Goal: Task Accomplishment & Management: Manage account settings

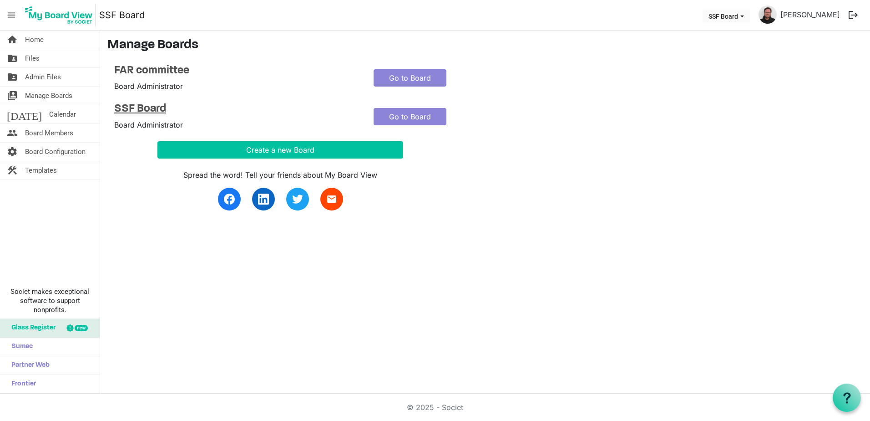
click at [154, 107] on h4 "SSF Board" at bounding box center [237, 108] width 246 height 13
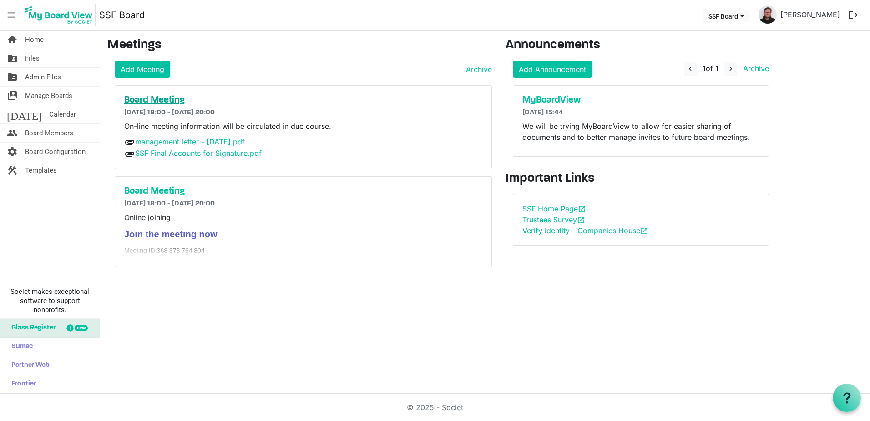
click at [171, 102] on h5 "Board Meeting" at bounding box center [303, 100] width 358 height 11
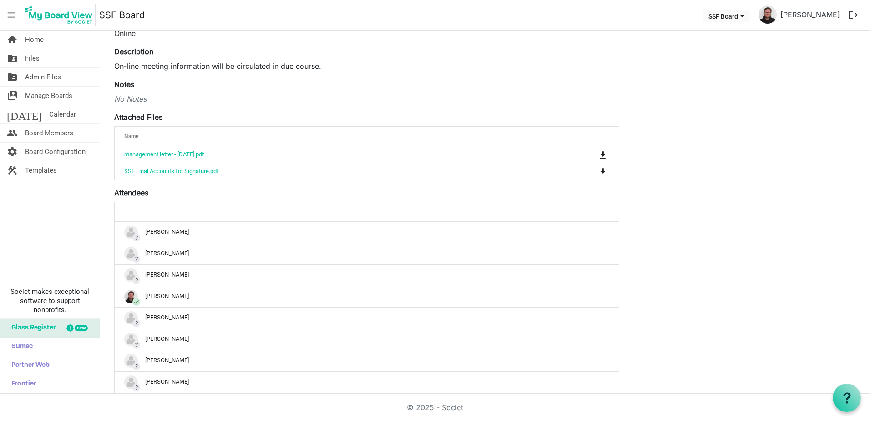
scroll to position [182, 0]
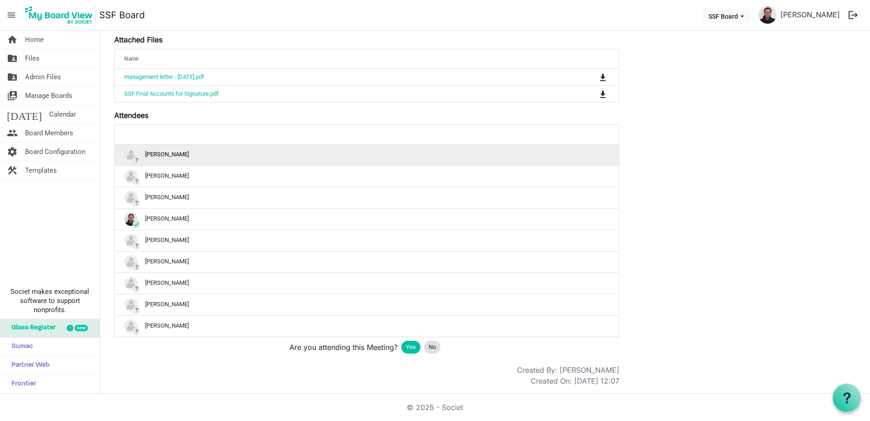
click at [203, 164] on td "? Dorothy Lowry" at bounding box center [367, 154] width 504 height 21
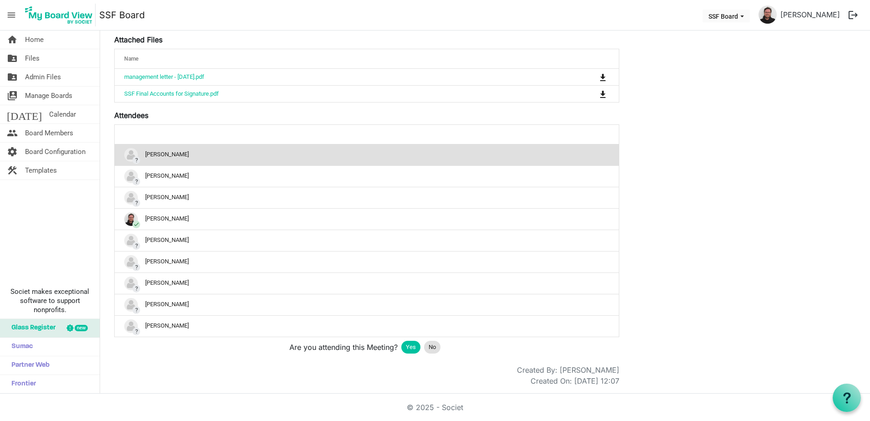
click at [592, 145] on td "? Dorothy Lowry" at bounding box center [367, 154] width 504 height 21
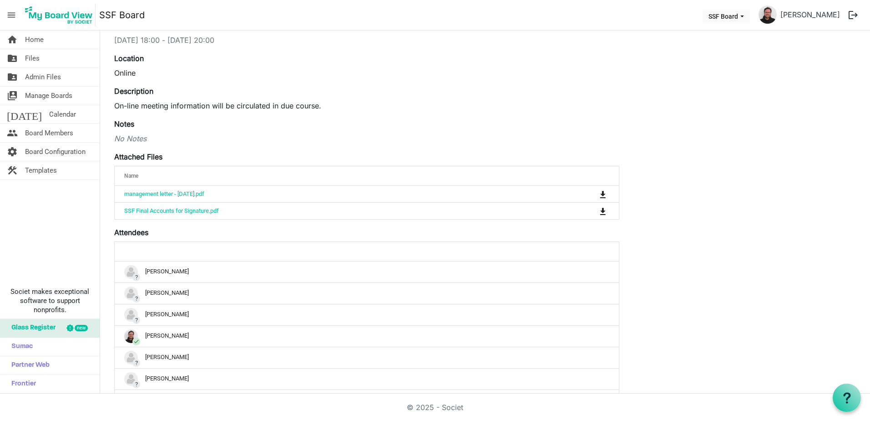
scroll to position [0, 0]
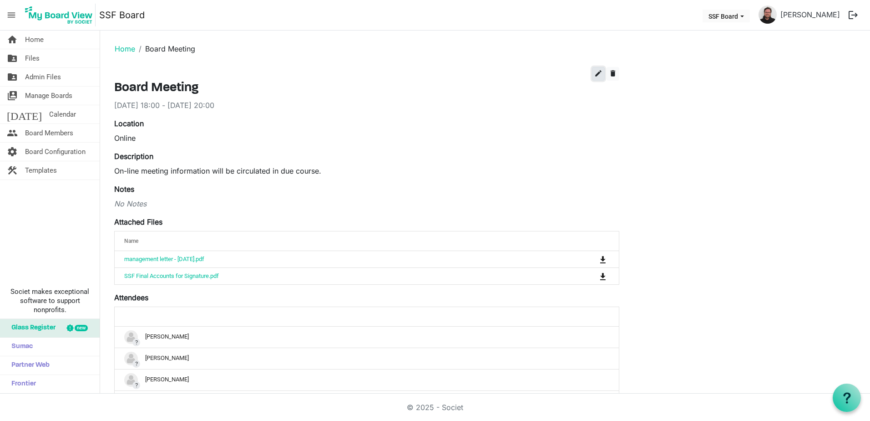
click at [595, 70] on span "edit" at bounding box center [599, 73] width 8 height 8
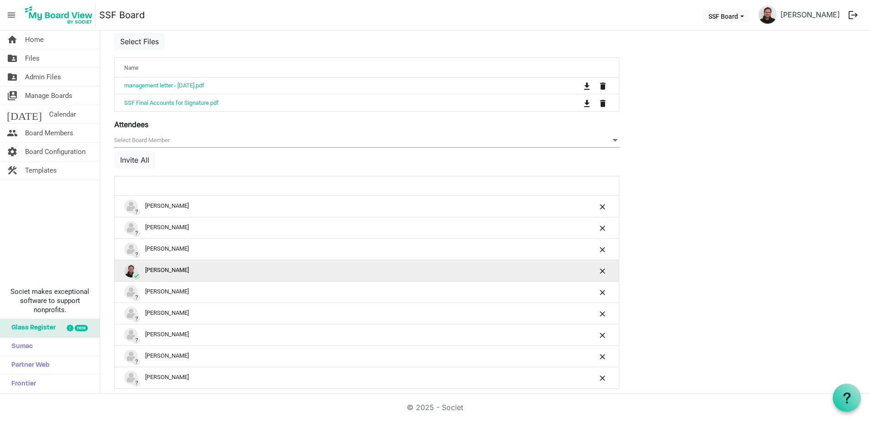
scroll to position [382, 0]
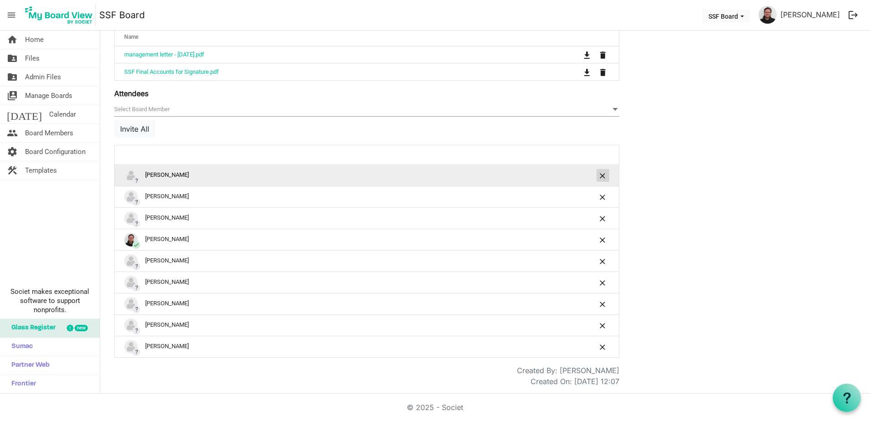
click at [603, 175] on span "is Command column column header" at bounding box center [602, 175] width 5 height 5
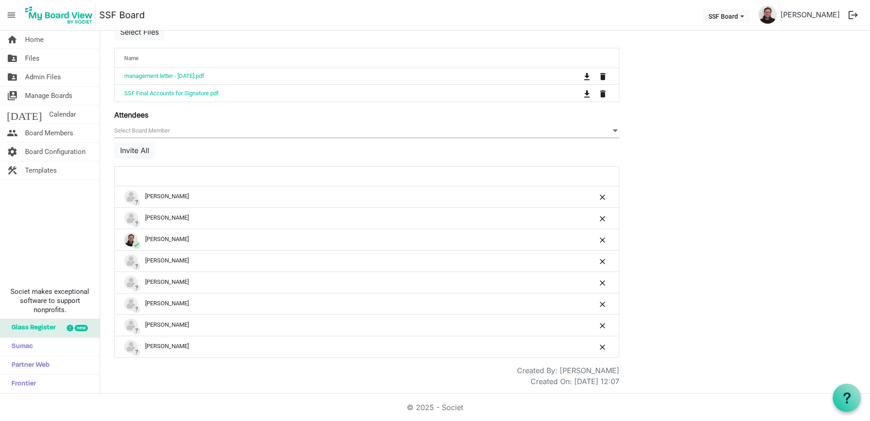
click at [603, 177] on div at bounding box center [591, 175] width 44 height 13
click at [605, 192] on button "is Command column column header" at bounding box center [603, 196] width 13 height 13
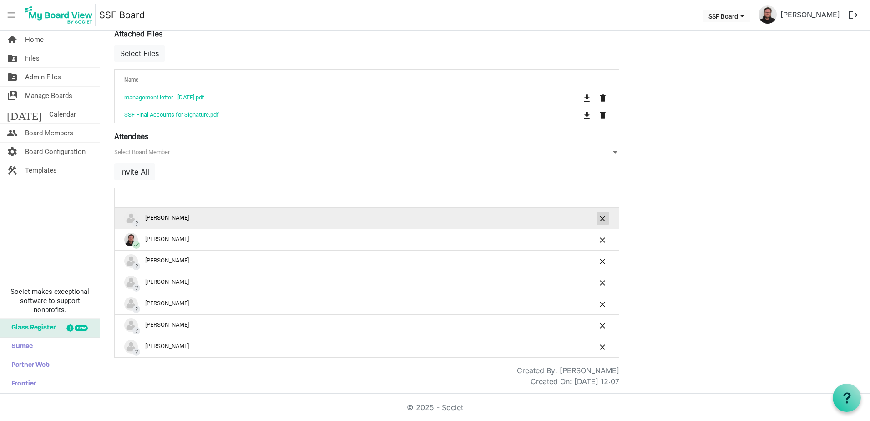
click at [603, 216] on span "is Command column column header" at bounding box center [602, 218] width 5 height 5
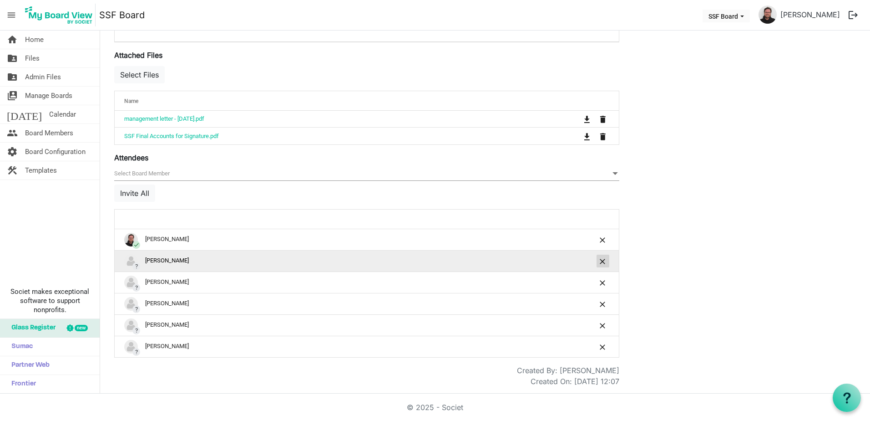
click at [602, 261] on span "is Command column column header" at bounding box center [602, 261] width 5 height 5
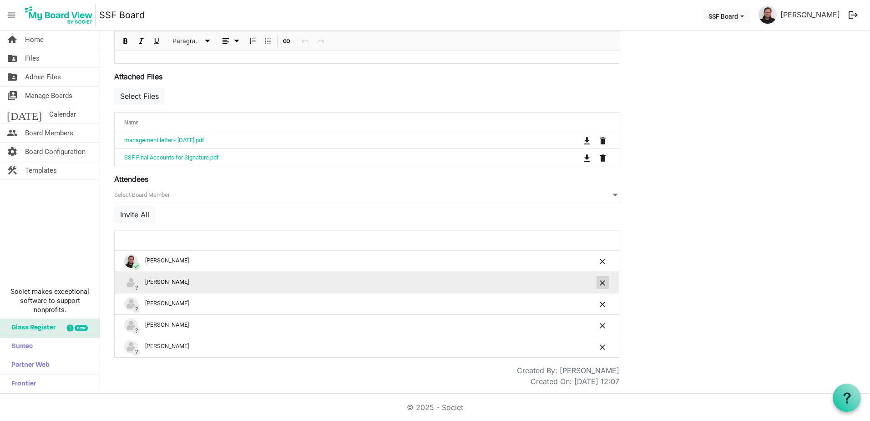
click at [602, 281] on span "is Command column column header" at bounding box center [602, 282] width 5 height 5
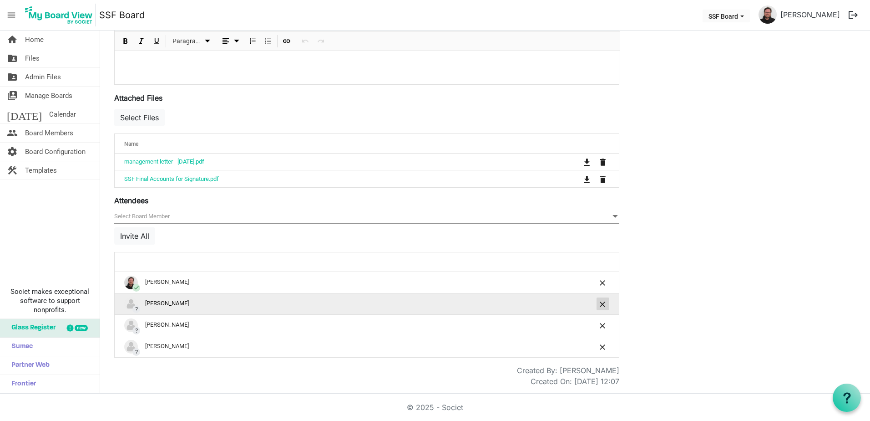
click at [603, 305] on span "is Command column column header" at bounding box center [602, 303] width 5 height 5
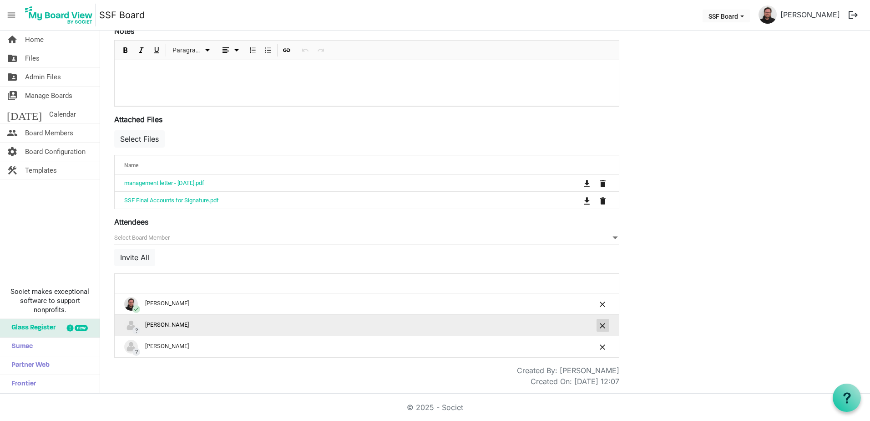
click at [604, 328] on button "is Command column column header" at bounding box center [603, 325] width 13 height 13
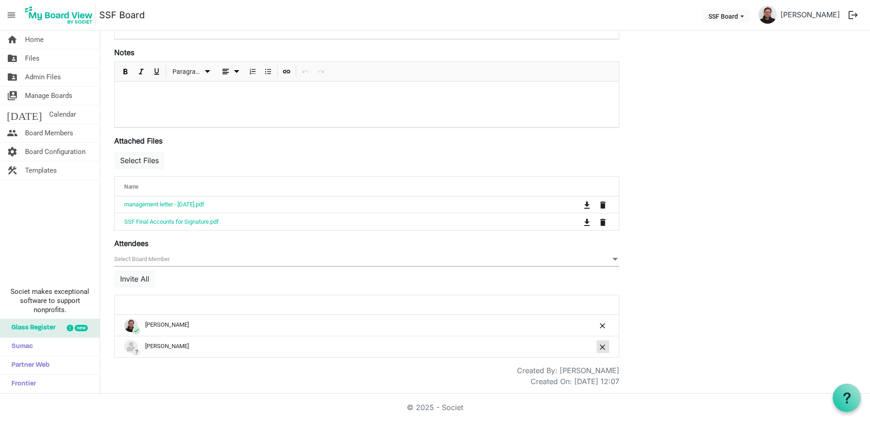
click at [604, 344] on span "is Command column column header" at bounding box center [602, 346] width 5 height 5
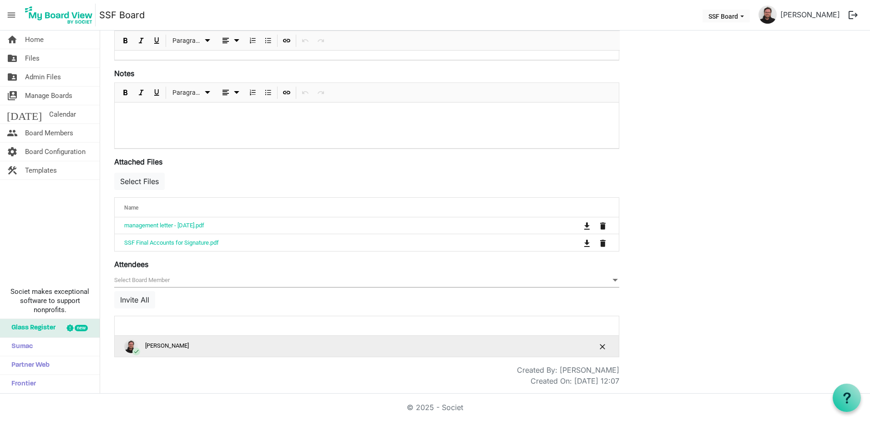
scroll to position [211, 0]
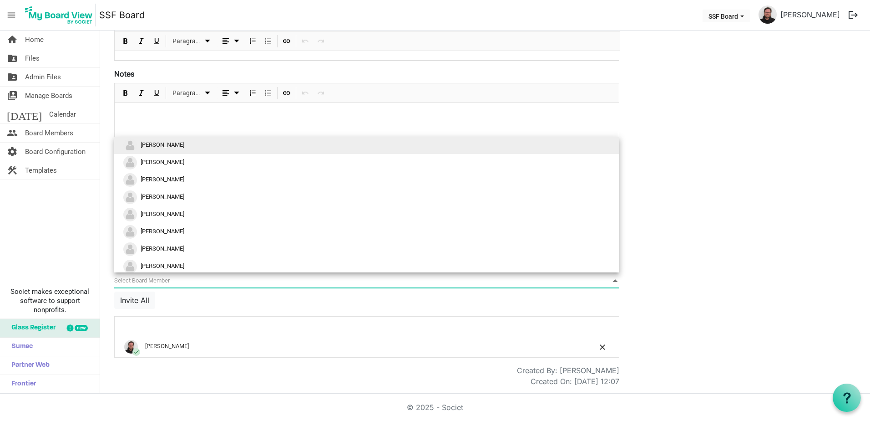
click at [220, 276] on span "null" at bounding box center [366, 281] width 505 height 14
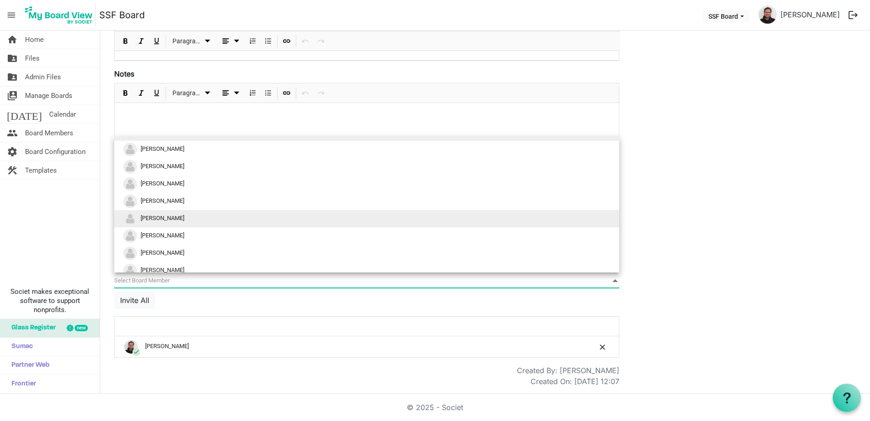
scroll to position [20, 0]
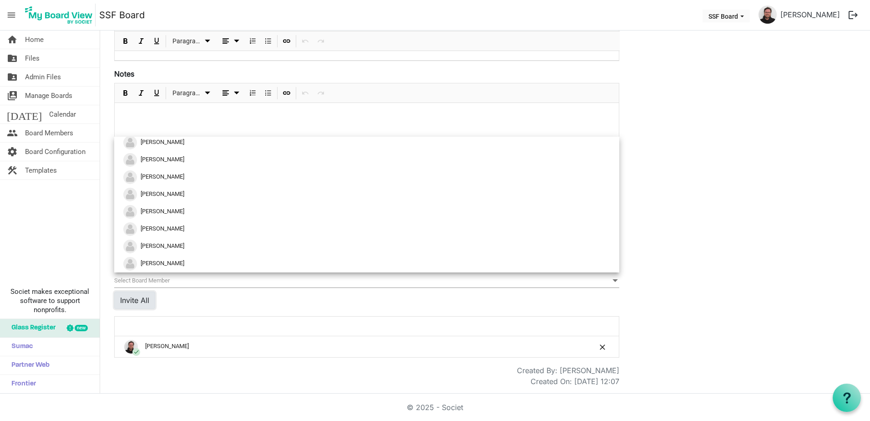
click at [147, 298] on button "Invite All" at bounding box center [134, 299] width 41 height 17
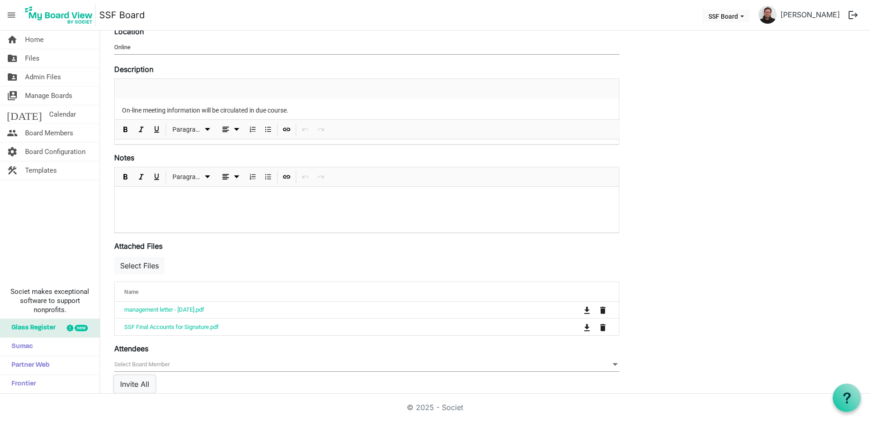
scroll to position [39, 0]
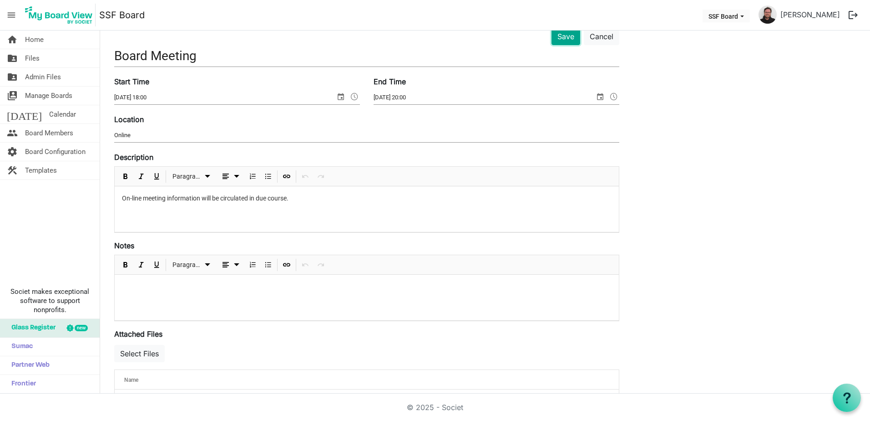
click at [571, 38] on button "Save" at bounding box center [566, 36] width 29 height 17
click at [567, 37] on button "Save" at bounding box center [566, 36] width 29 height 17
